Goal: Information Seeking & Learning: Stay updated

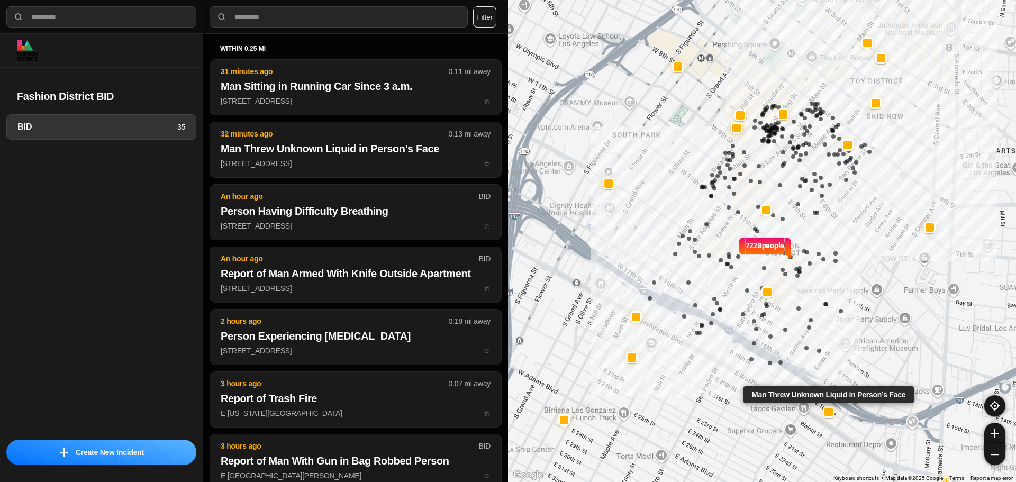
select select "*"
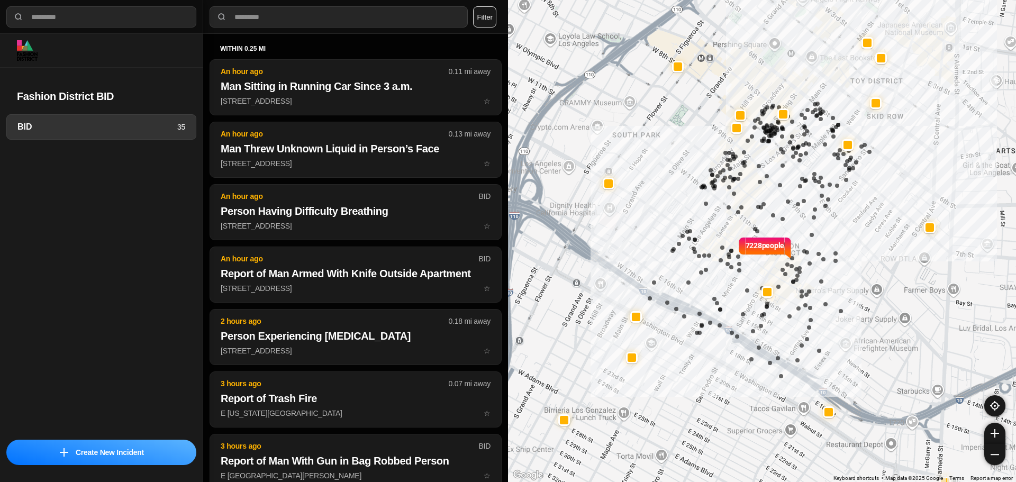
select select "*"
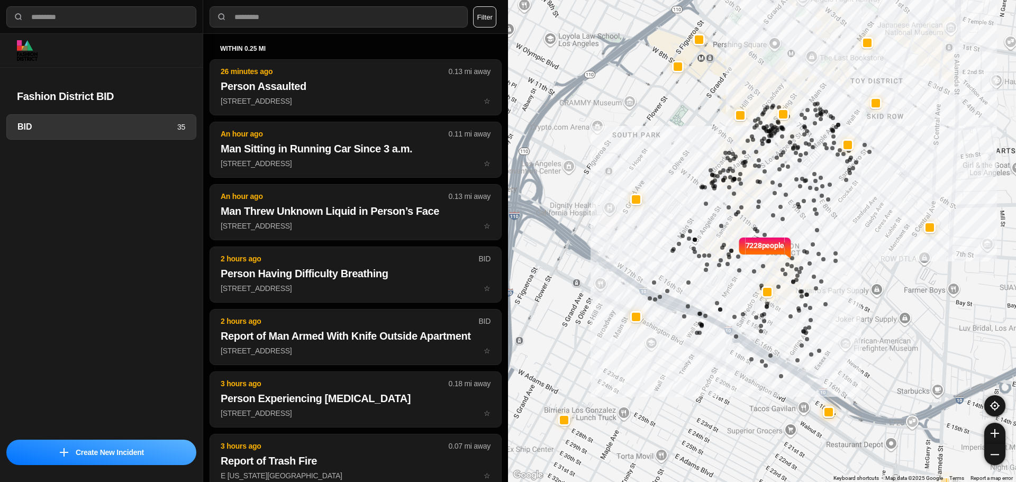
select select "*"
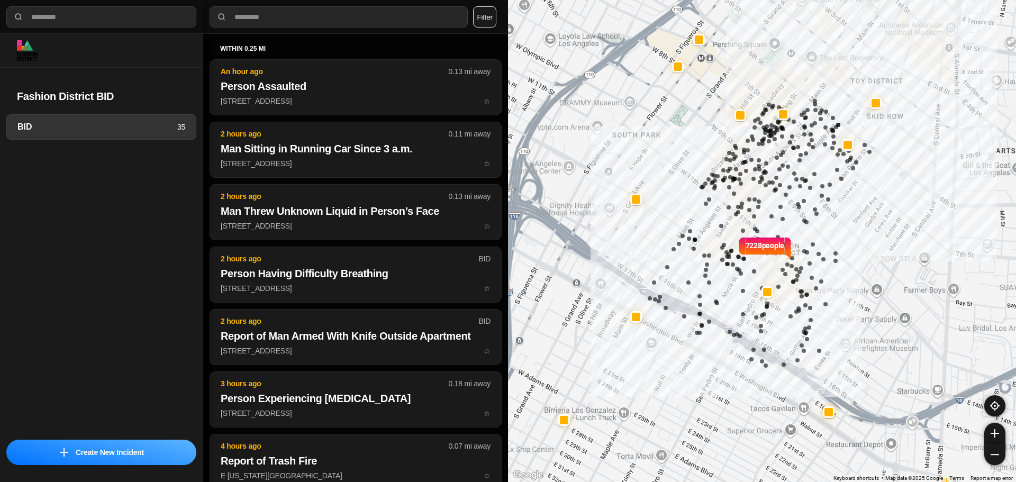
select select "*"
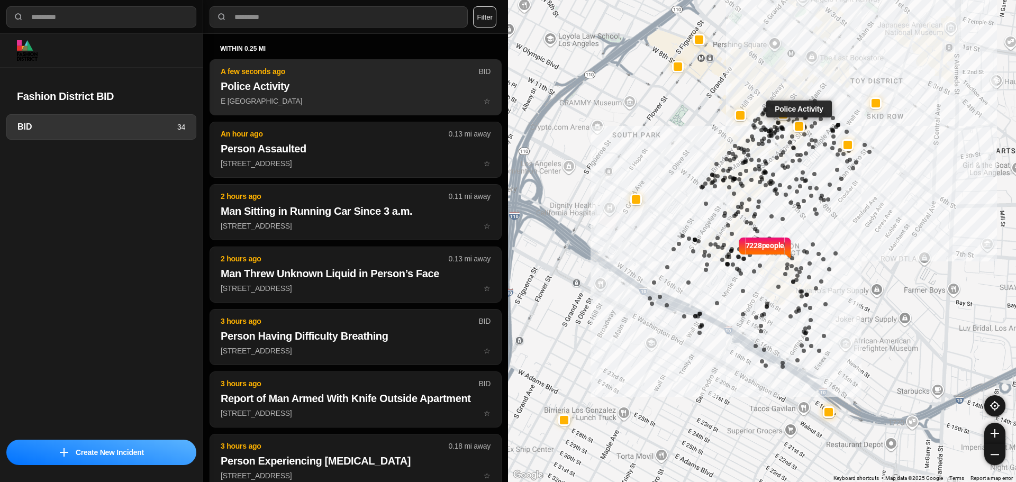
click at [255, 102] on p "E 7th St & S Main St ☆" at bounding box center [356, 101] width 270 height 11
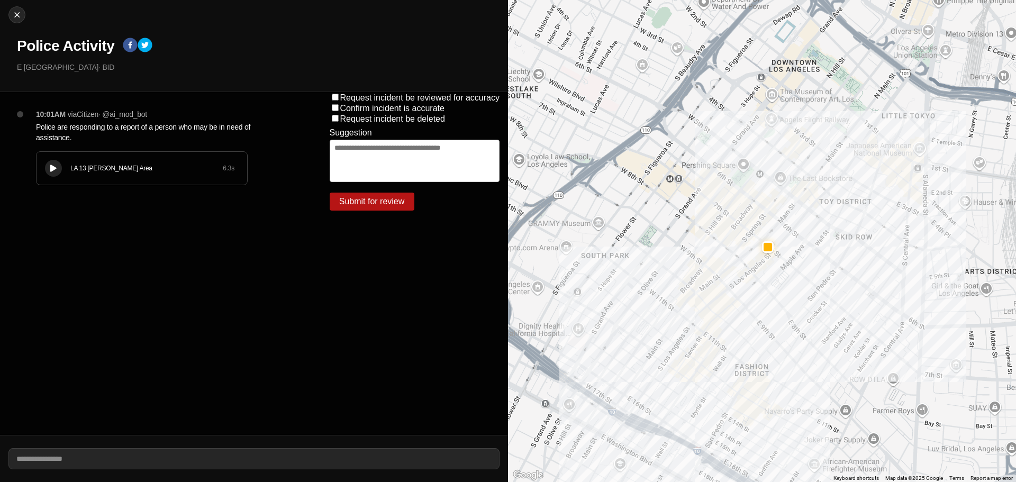
click at [44, 174] on div "LA 13 Newton Area 6.3 s" at bounding box center [142, 168] width 211 height 33
click at [87, 171] on div "LA 13 Newton Area" at bounding box center [146, 168] width 152 height 8
click at [56, 165] on div at bounding box center [53, 169] width 11 height 8
drag, startPoint x: 52, startPoint y: 164, endPoint x: 373, endPoint y: 142, distance: 321.5
click at [52, 164] on button at bounding box center [53, 168] width 17 height 17
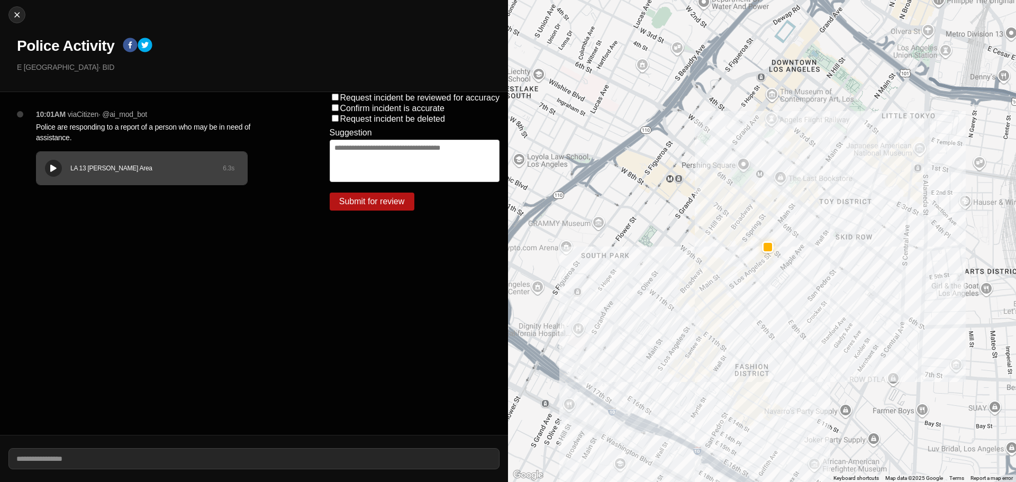
click at [79, 166] on div "LA 13 Newton Area" at bounding box center [146, 168] width 152 height 8
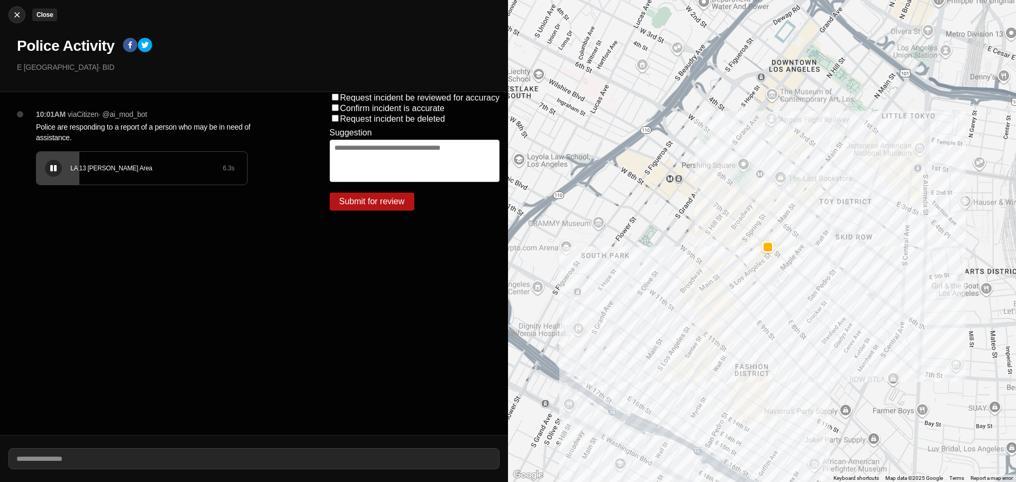
click at [18, 13] on img at bounding box center [17, 15] width 11 height 11
select select "*"
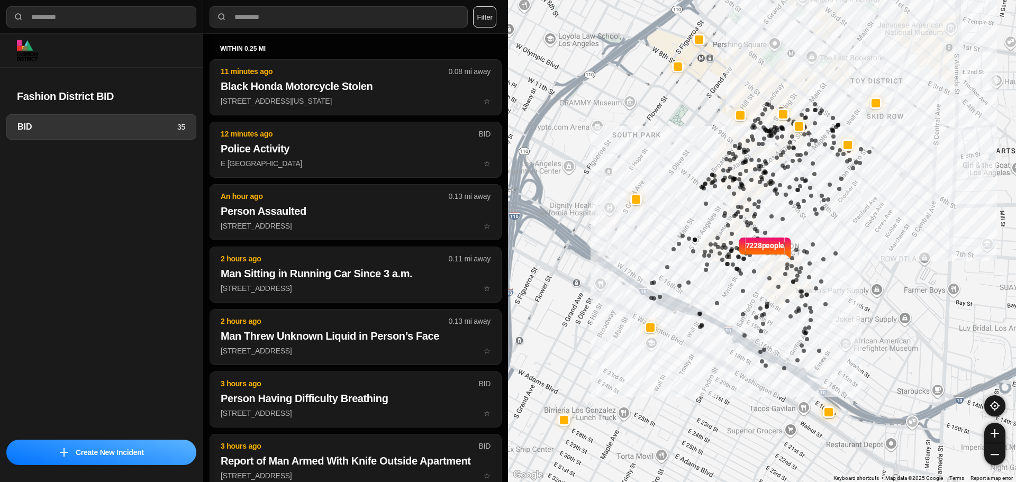
select select "*"
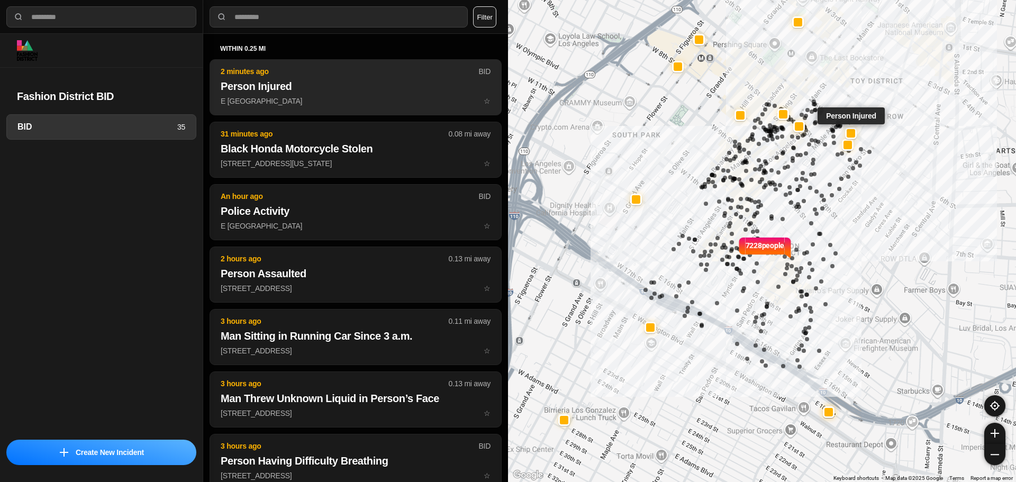
click at [332, 87] on h2 "Person Injured" at bounding box center [356, 86] width 270 height 15
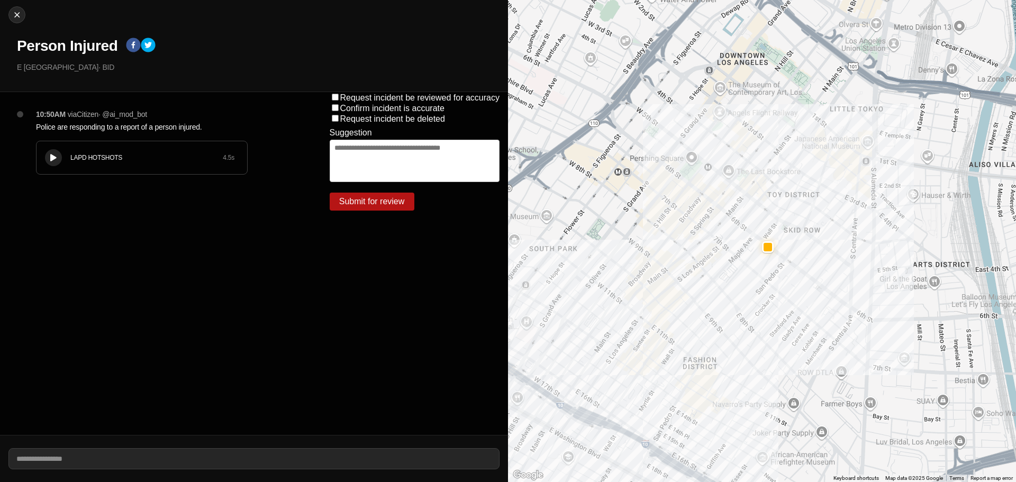
click at [52, 149] on button at bounding box center [53, 157] width 17 height 17
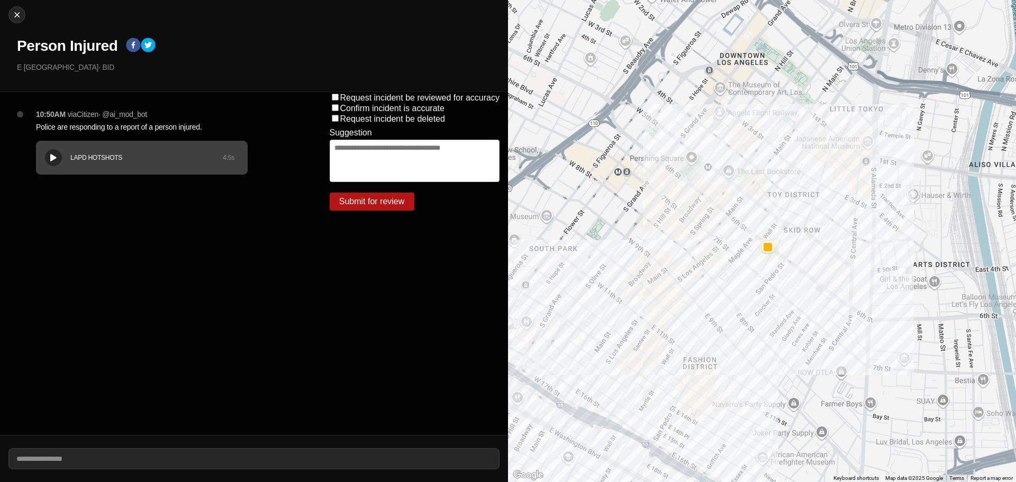
click at [56, 159] on icon at bounding box center [53, 158] width 6 height 7
click at [228, 86] on div "Close Person Injured E 6th St & Wall St · BID" at bounding box center [254, 46] width 508 height 92
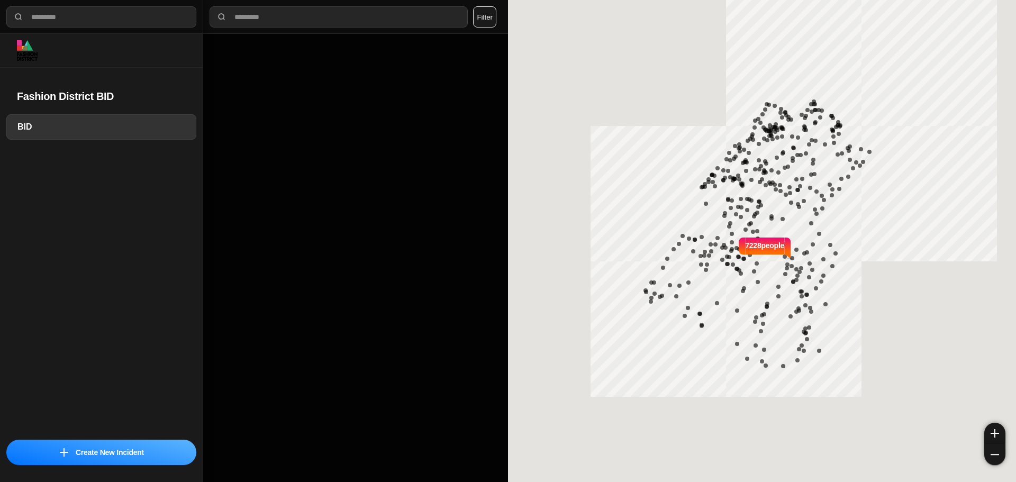
select select "*"
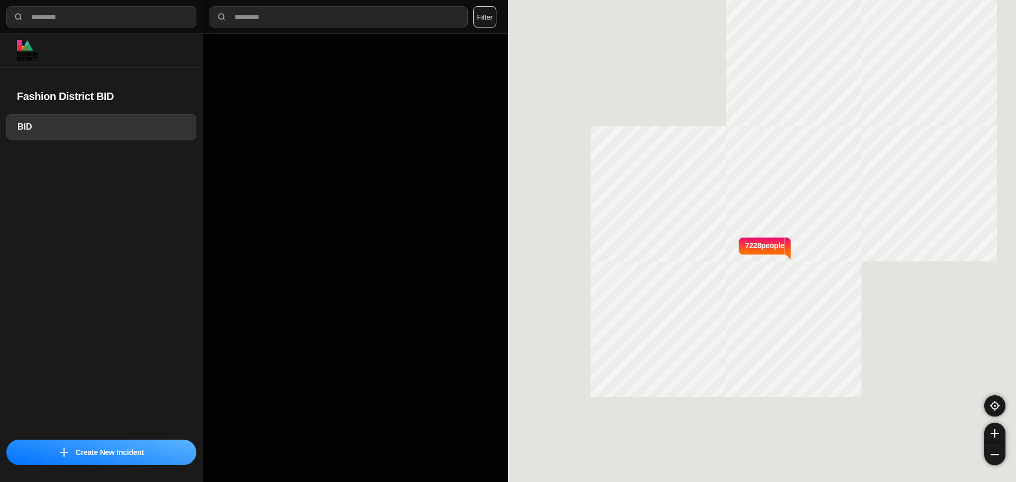
select select "*"
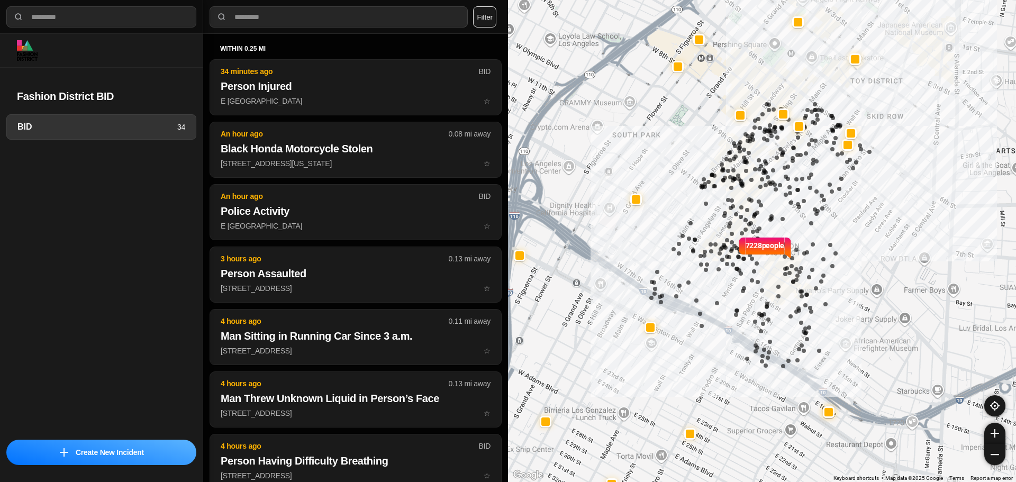
select select "*"
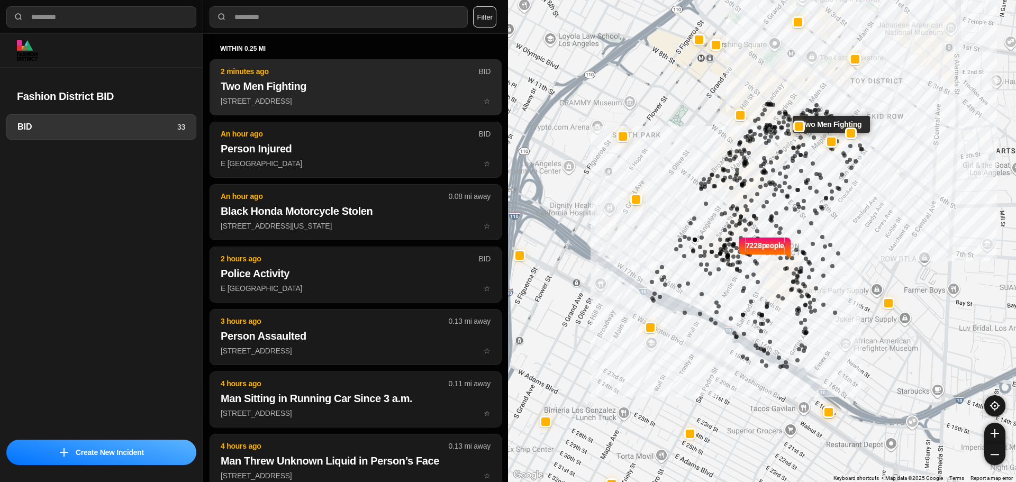
click at [308, 88] on h2 "Two Men Fighting" at bounding box center [356, 86] width 270 height 15
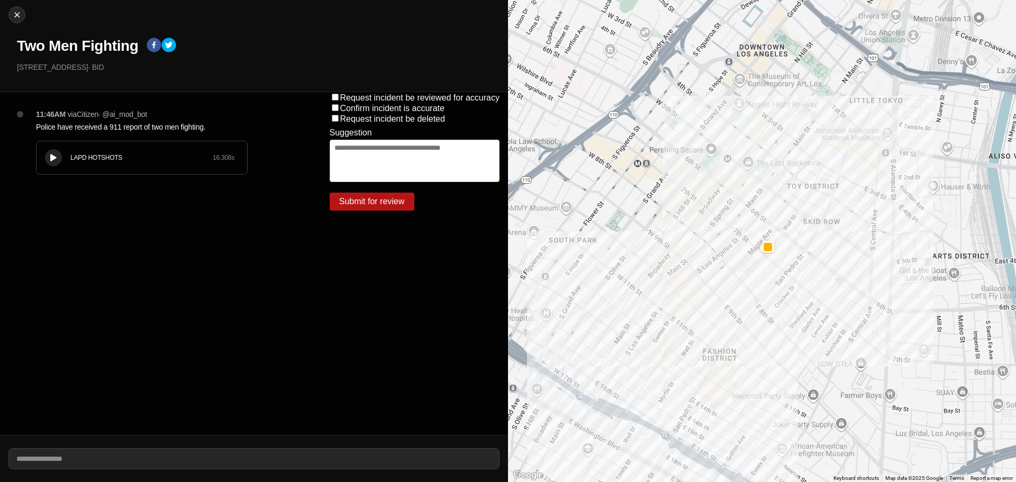
drag, startPoint x: 47, startPoint y: 162, endPoint x: 65, endPoint y: 158, distance: 18.0
click at [48, 162] on button at bounding box center [53, 157] width 17 height 17
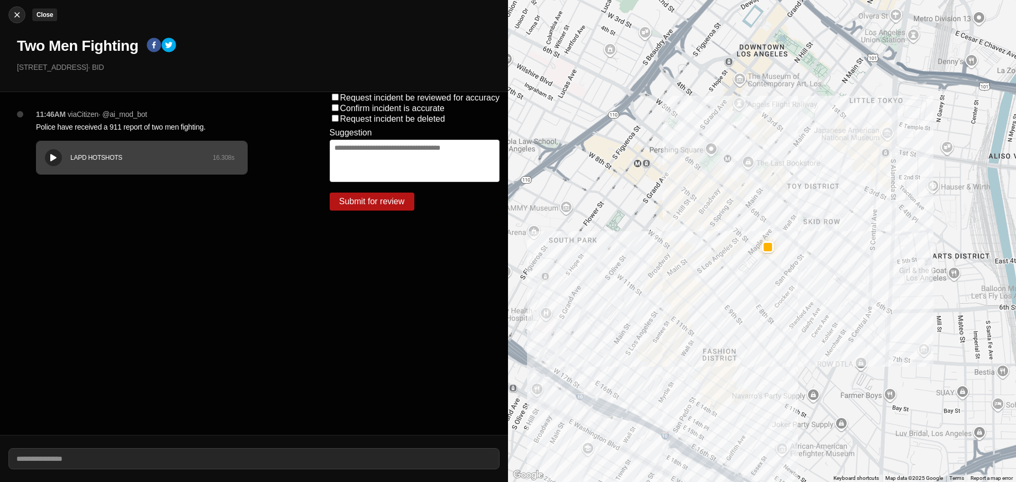
click at [20, 12] on img at bounding box center [17, 15] width 11 height 11
select select "*"
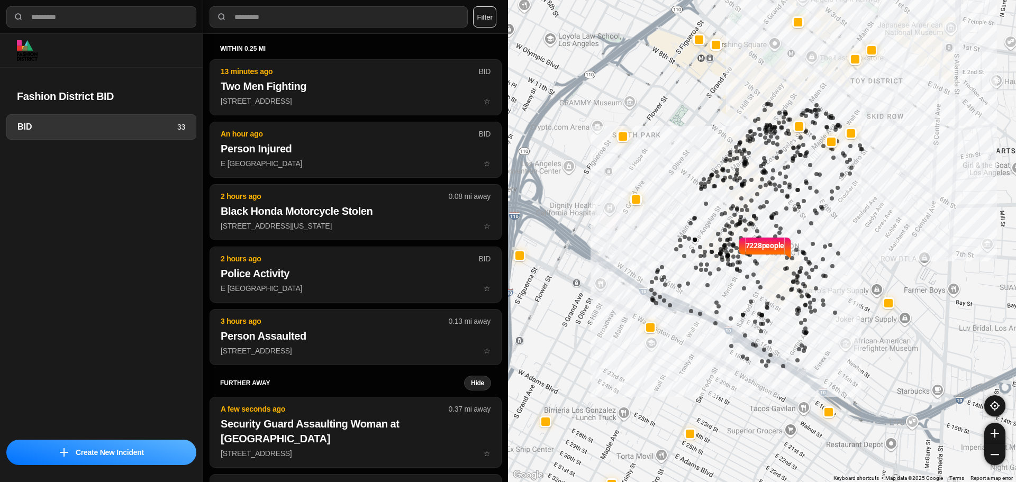
select select "*"
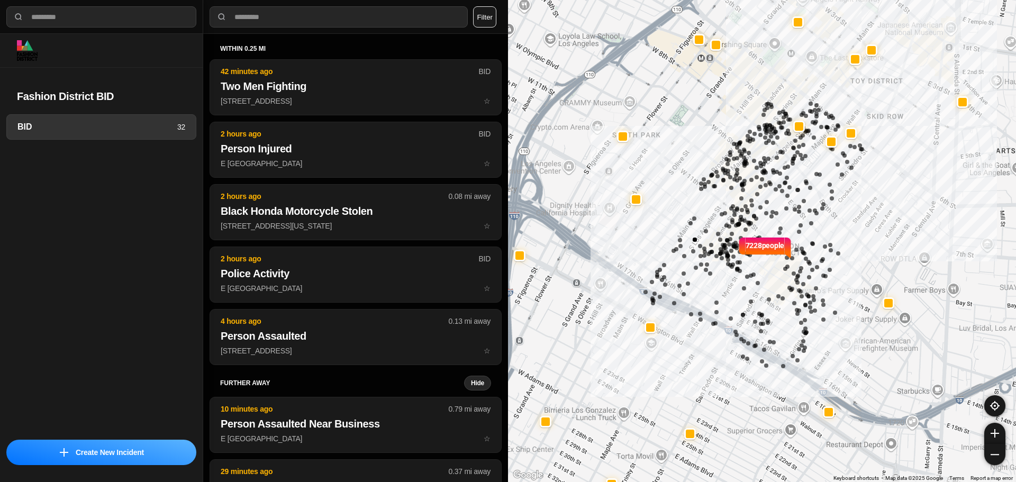
select select "*"
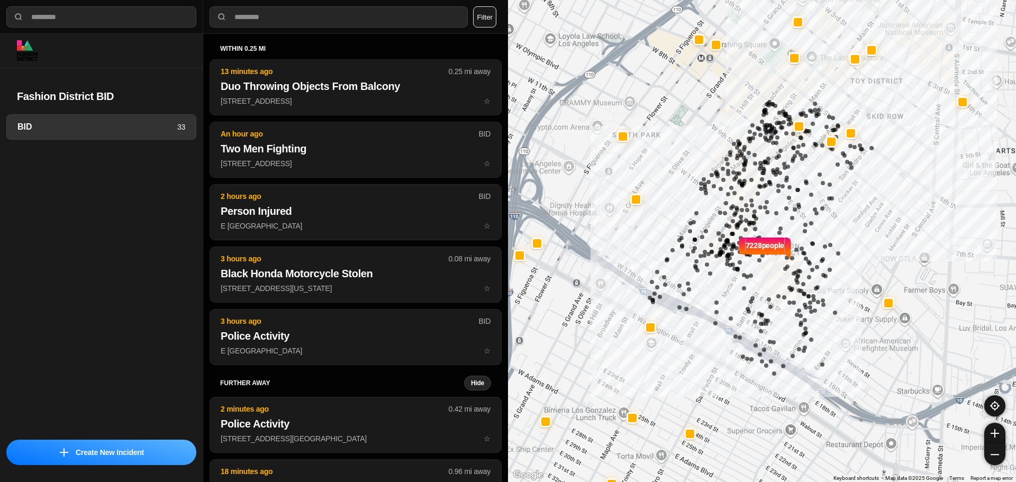
select select "*"
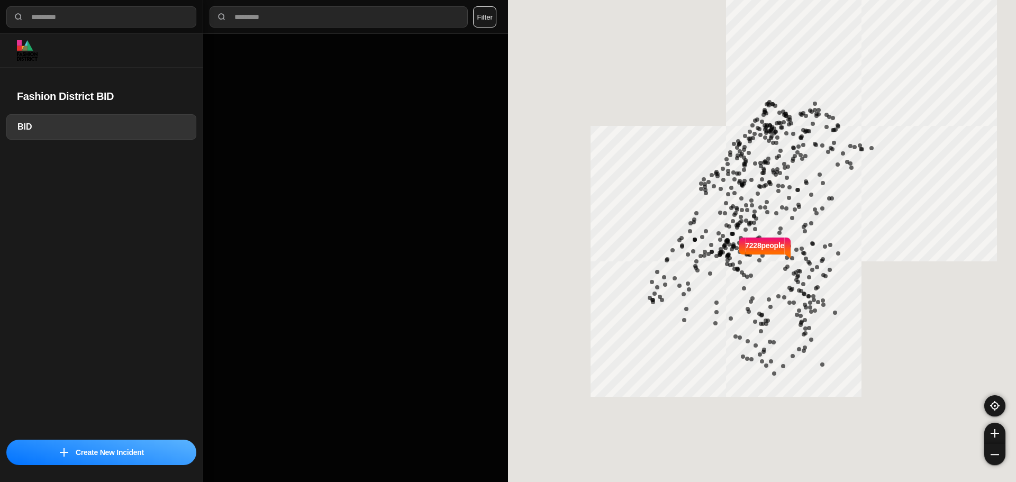
select select "*"
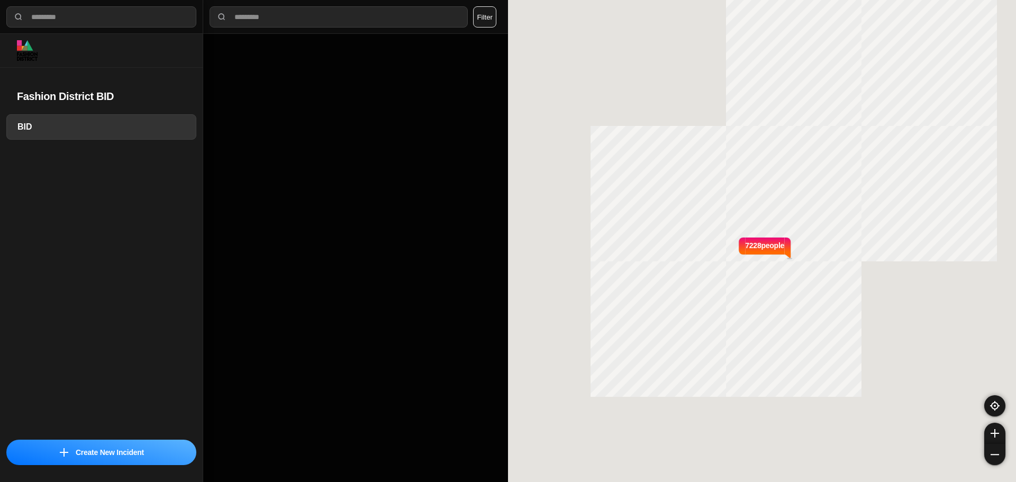
select select "*"
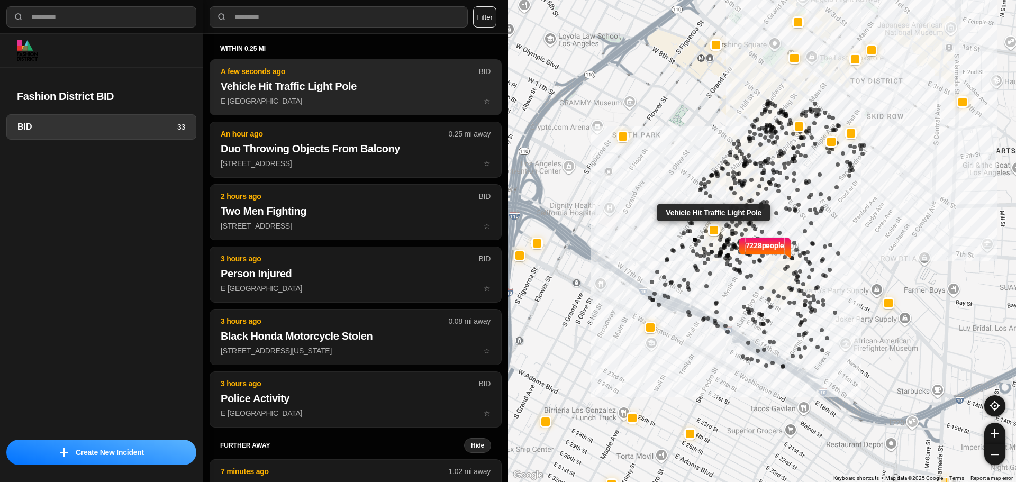
click at [314, 86] on h2 "Vehicle Hit Traffic Light Pole" at bounding box center [356, 86] width 270 height 15
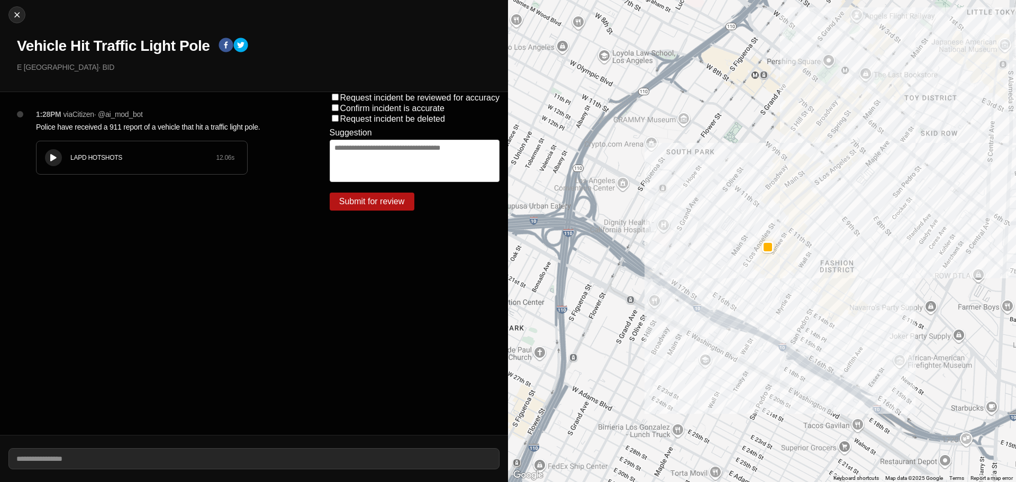
click at [52, 159] on icon at bounding box center [53, 158] width 6 height 7
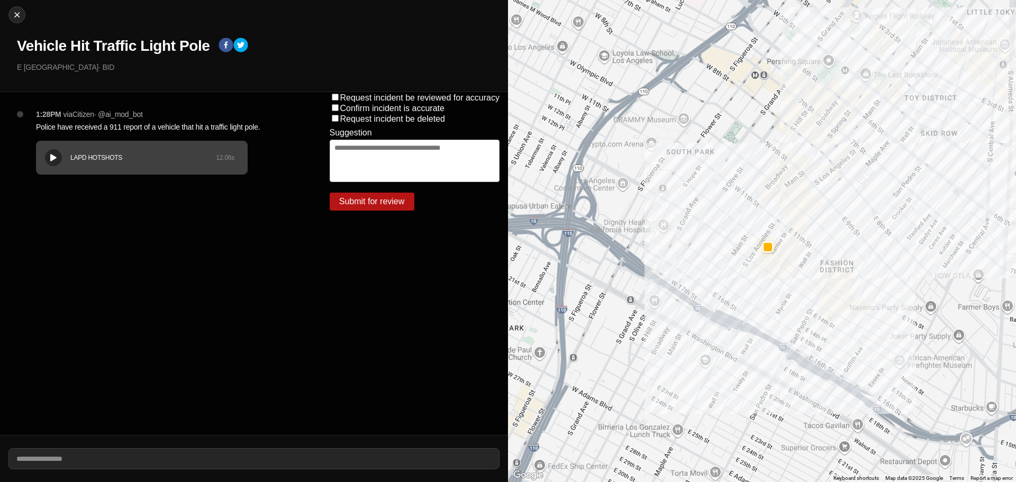
click at [116, 169] on div "LAPD HOTSHOTS 12.06 s" at bounding box center [142, 157] width 211 height 33
click at [93, 161] on div "LAPD HOTSHOTS" at bounding box center [143, 157] width 146 height 8
click at [47, 156] on button at bounding box center [53, 157] width 17 height 17
click at [58, 167] on div "LAPD HOTSHOTS 12.06 s" at bounding box center [142, 157] width 211 height 33
drag, startPoint x: 7, startPoint y: 14, endPoint x: 15, endPoint y: 12, distance: 8.6
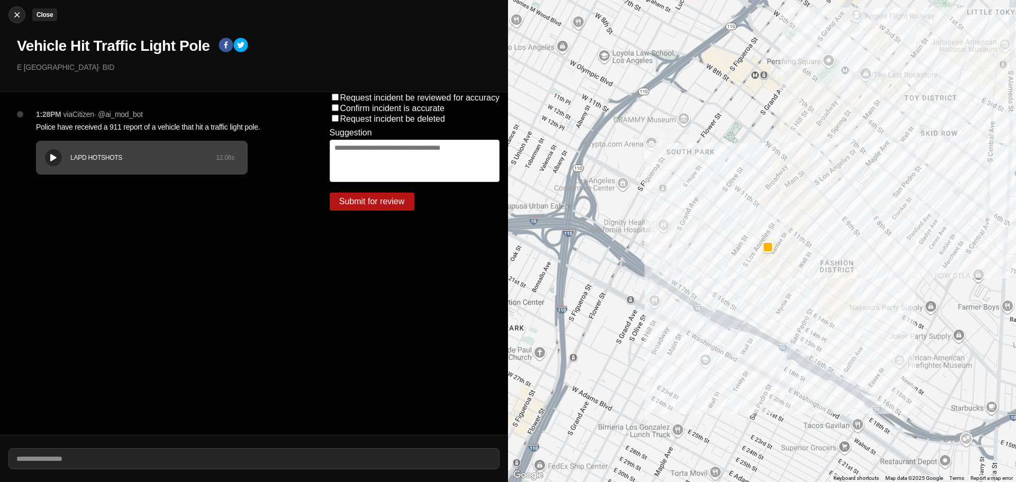
click at [7, 14] on div "Close Vehicle Hit Traffic Light Pole E 12th St & S Los Angeles St · BID" at bounding box center [254, 46] width 508 height 92
click at [15, 12] on img at bounding box center [17, 15] width 11 height 11
select select "*"
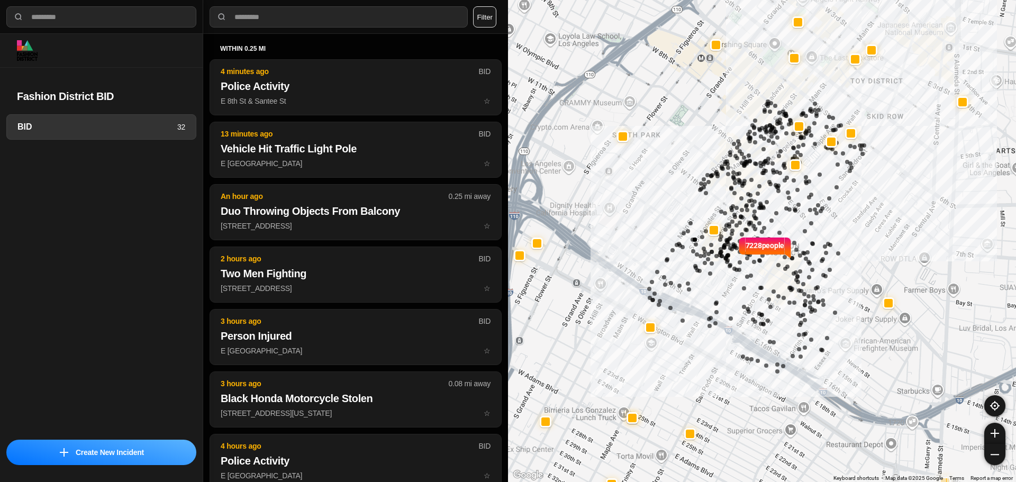
select select "*"
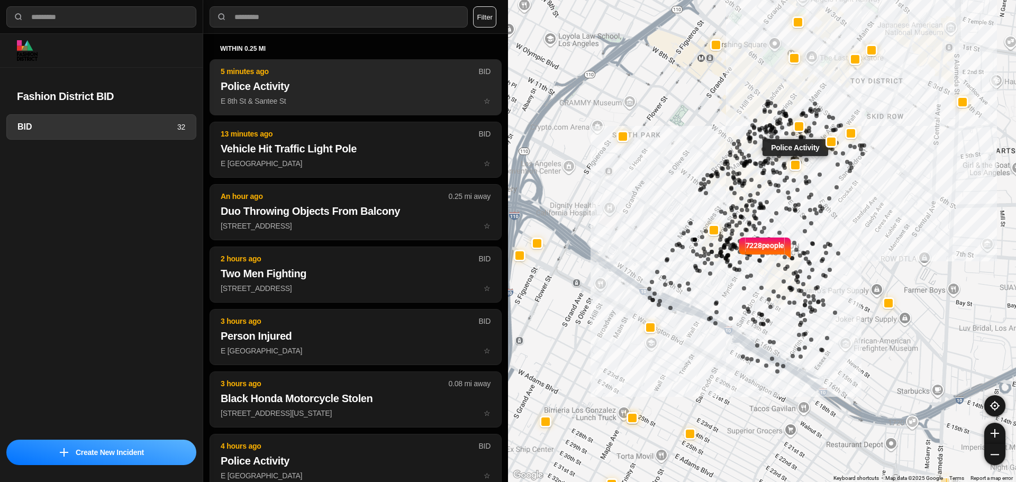
click at [331, 104] on p "E 8th St & Santee St ☆" at bounding box center [356, 101] width 270 height 11
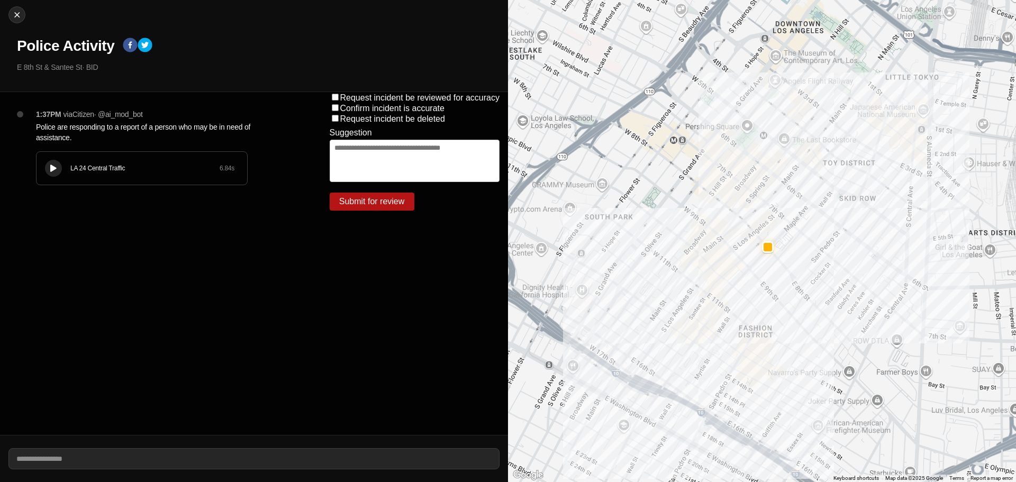
click at [50, 168] on div at bounding box center [53, 169] width 11 height 8
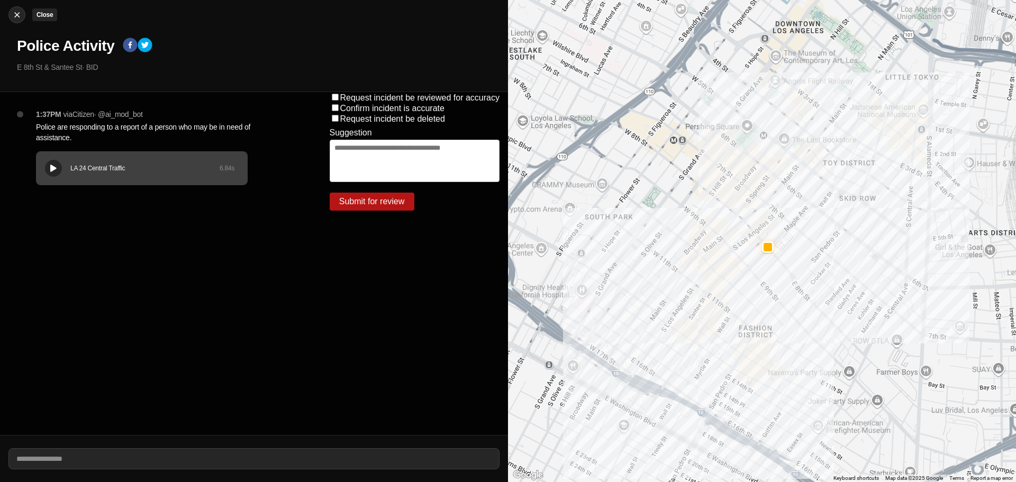
click at [21, 10] on img at bounding box center [17, 15] width 11 height 11
select select "*"
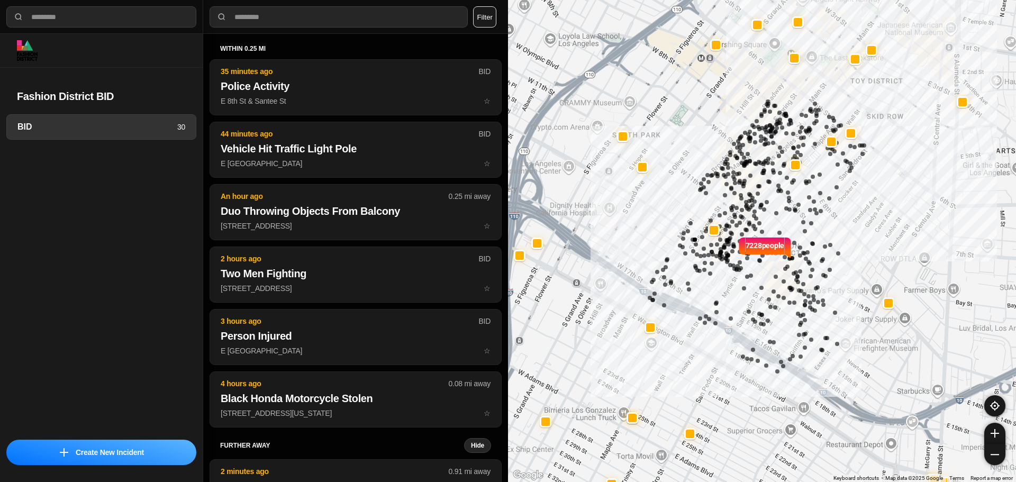
select select "*"
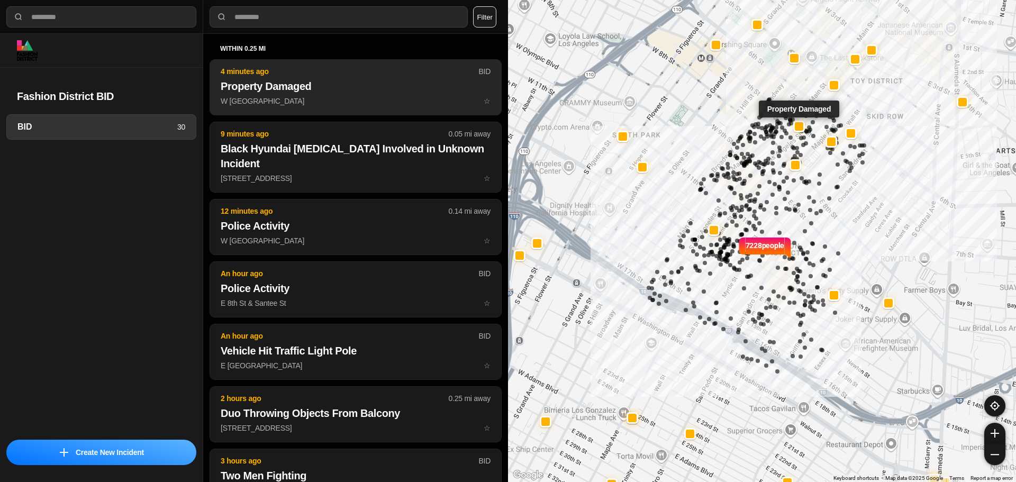
click at [336, 92] on h2 "Property Damaged" at bounding box center [356, 86] width 270 height 15
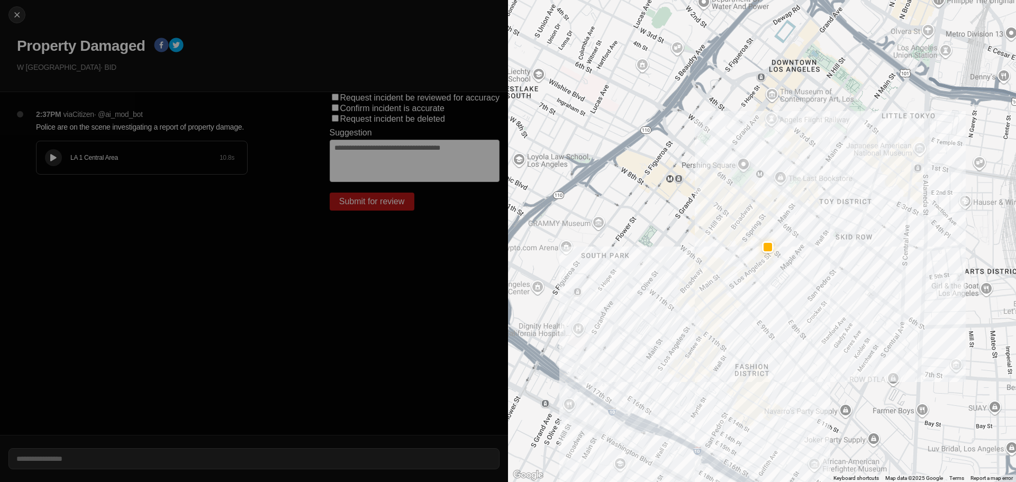
click at [41, 149] on div "LA 1 Central Area 10.8 s" at bounding box center [142, 157] width 211 height 33
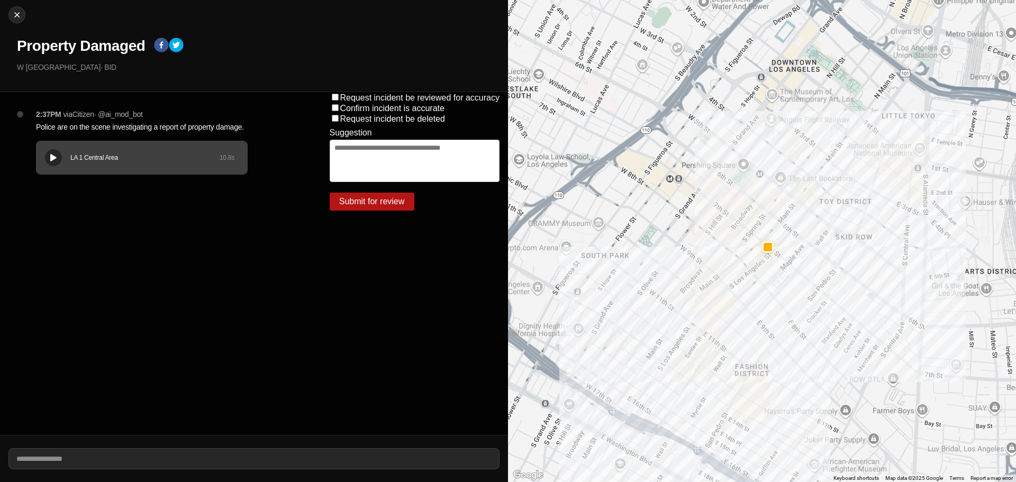
click at [179, 161] on div "LA 1 Central Area" at bounding box center [144, 157] width 149 height 8
click at [157, 158] on div "LA 1 Central Area" at bounding box center [144, 157] width 149 height 8
click at [22, 18] on div at bounding box center [17, 15] width 16 height 11
select select "*"
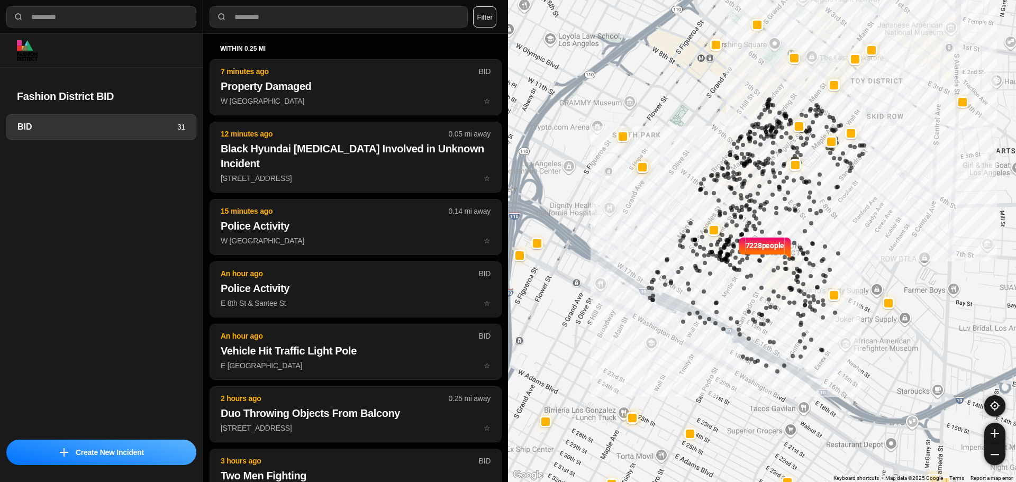
select select "*"
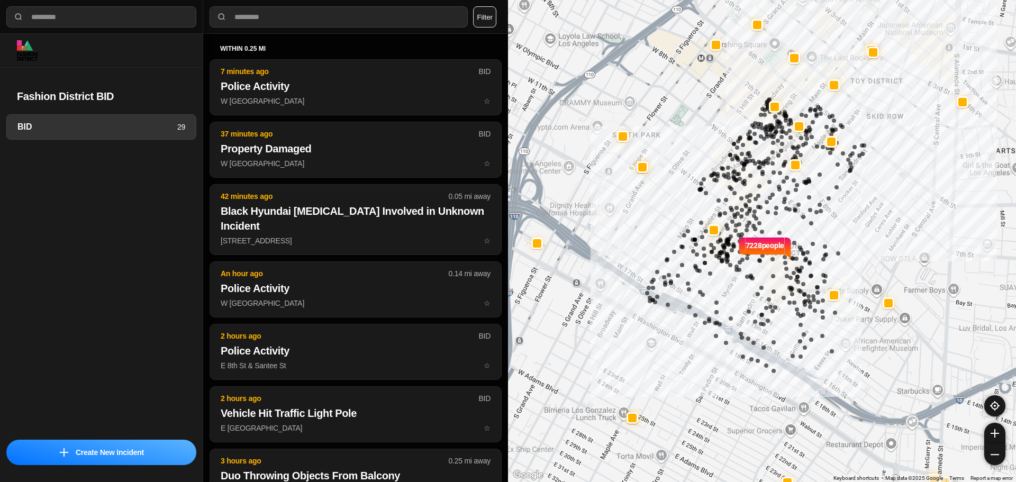
select select "*"
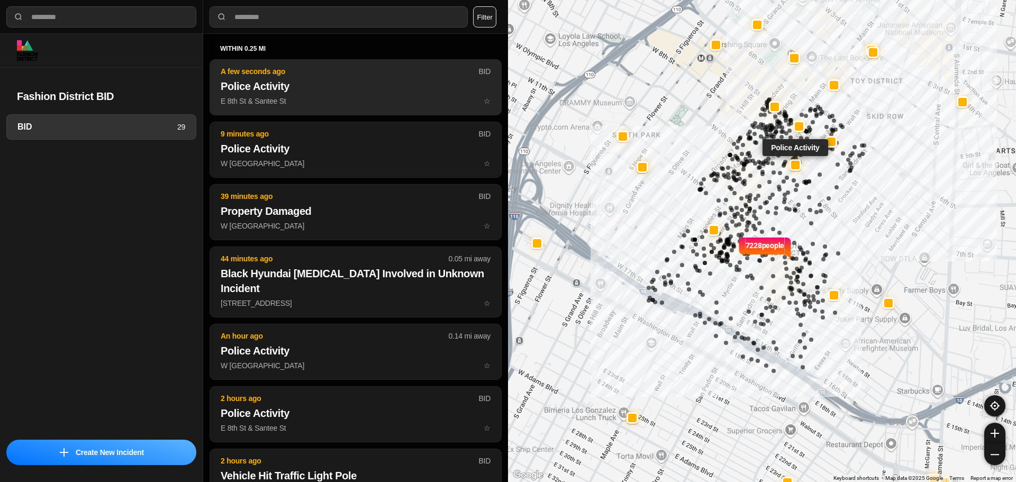
click at [370, 93] on h2 "Police Activity" at bounding box center [356, 86] width 270 height 15
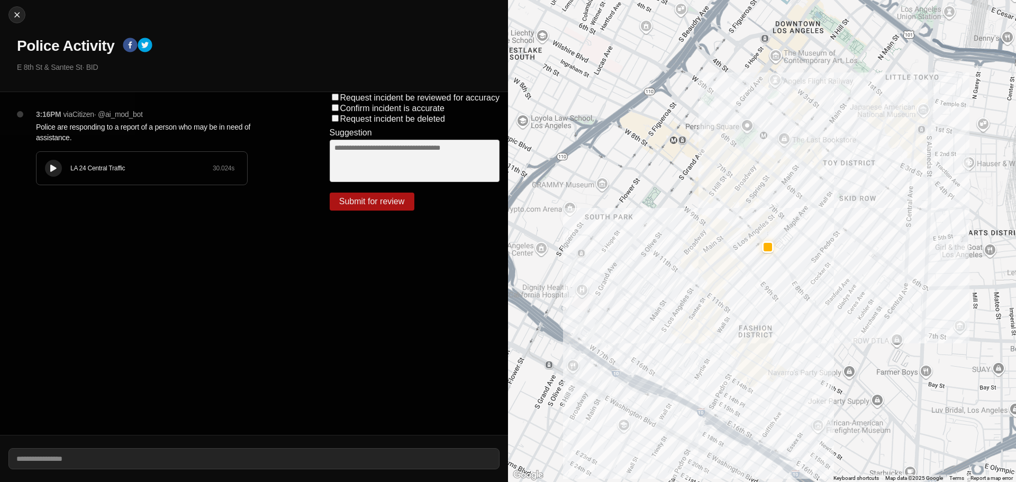
click at [77, 166] on div "LA 24 Central Traffic" at bounding box center [141, 168] width 142 height 8
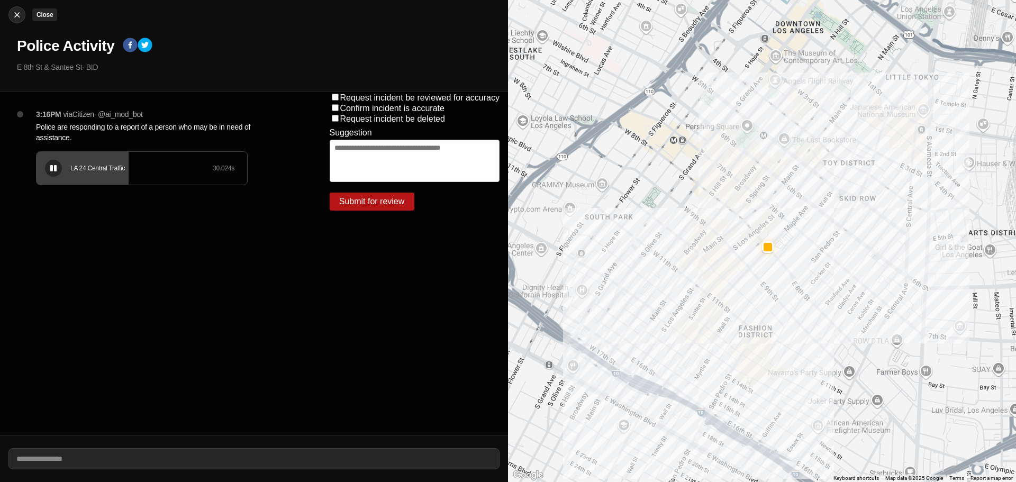
click at [15, 15] on img at bounding box center [17, 15] width 11 height 11
select select "*"
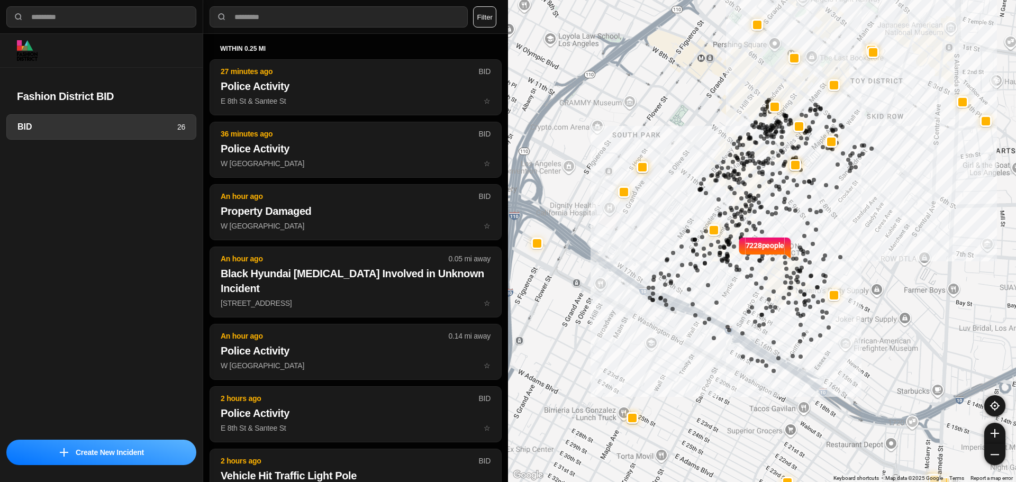
select select "*"
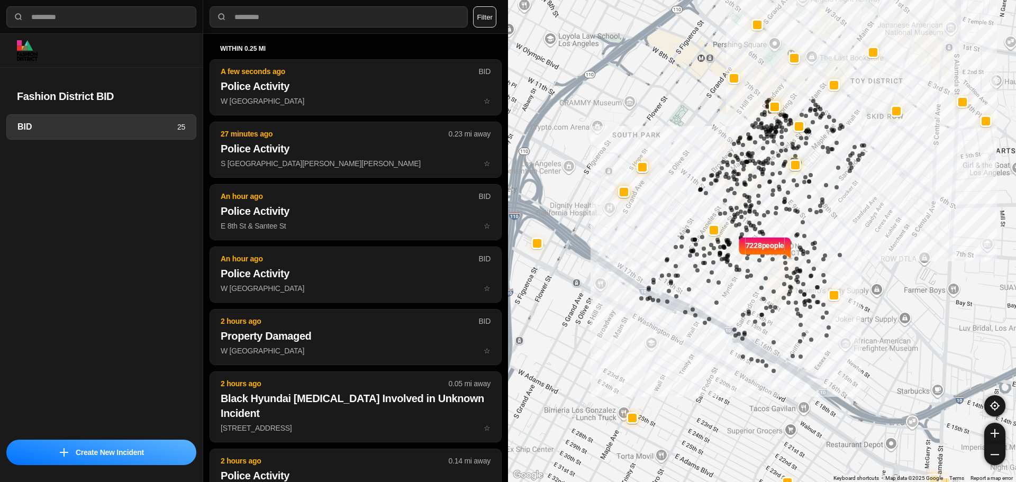
select select "*"
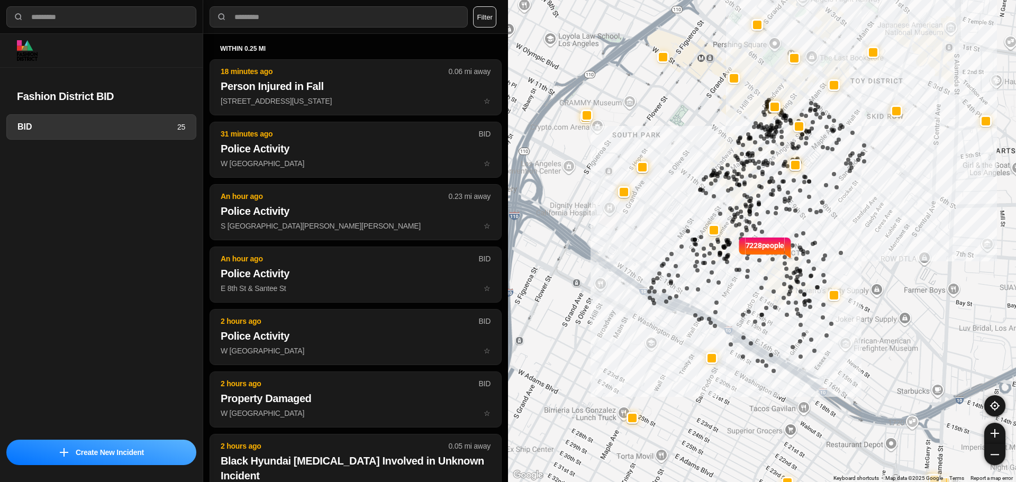
select select "*"
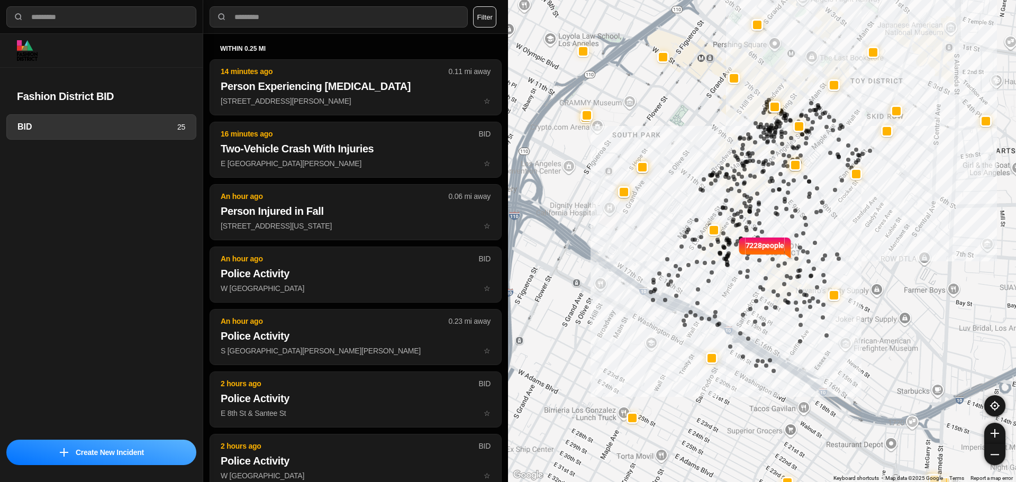
select select "*"
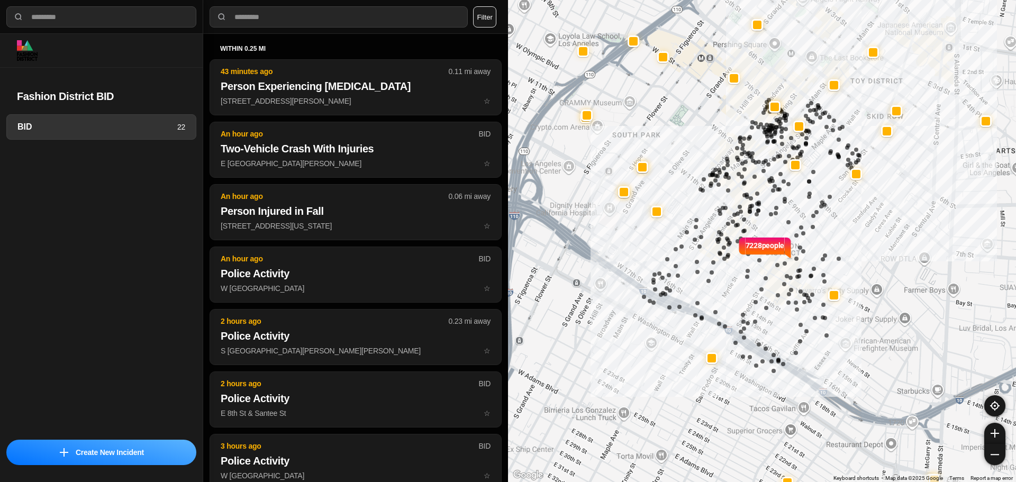
select select "*"
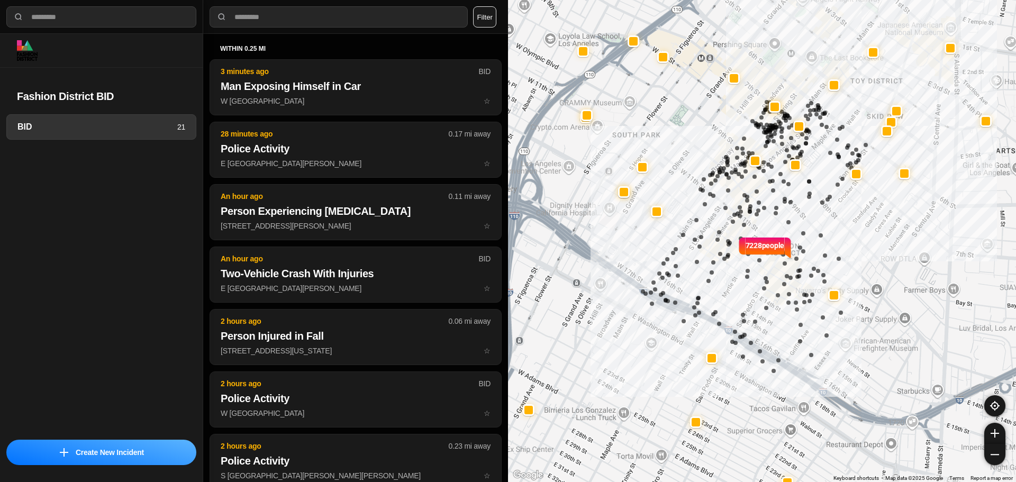
select select "*"
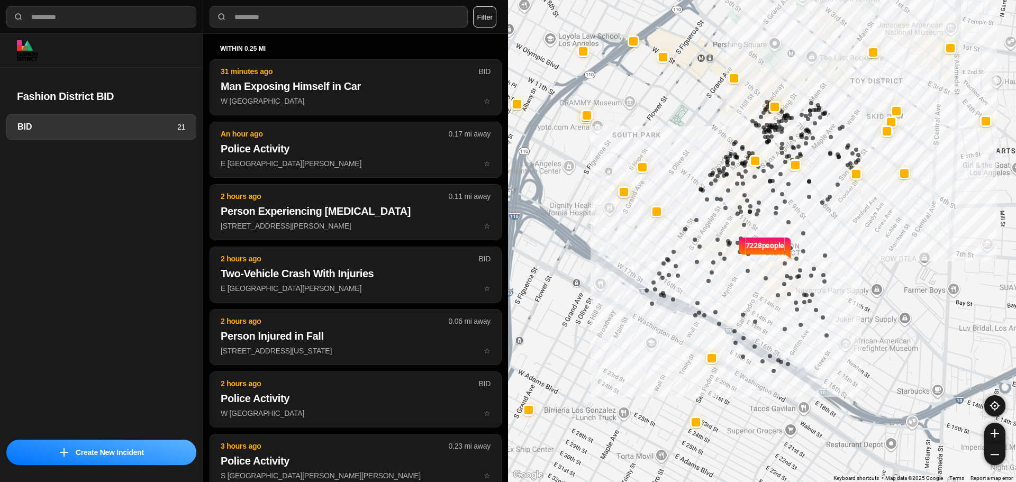
select select "*"
